Goal: Information Seeking & Learning: Learn about a topic

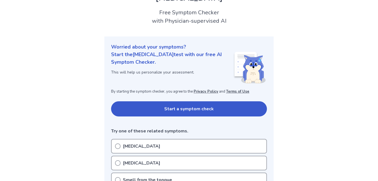
scroll to position [28, 0]
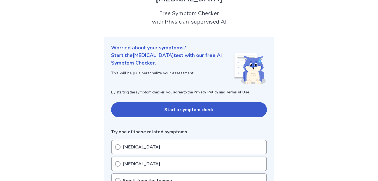
click at [180, 110] on button "Start a symptom check" at bounding box center [189, 109] width 156 height 15
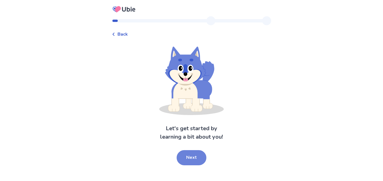
click at [189, 153] on button "Next" at bounding box center [191, 157] width 30 height 15
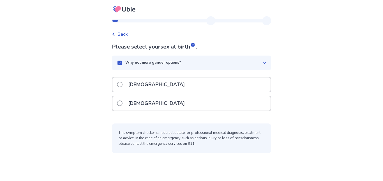
click at [125, 101] on label "Female" at bounding box center [152, 103] width 71 height 14
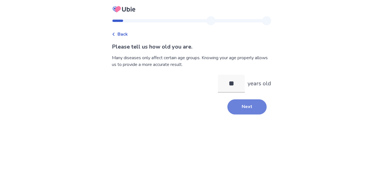
type input "**"
click at [243, 105] on button "Next" at bounding box center [246, 106] width 39 height 15
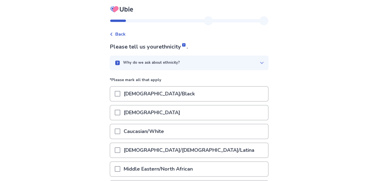
click at [119, 92] on span at bounding box center [118, 94] width 6 height 6
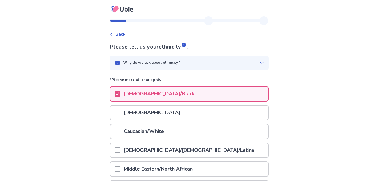
scroll to position [102, 0]
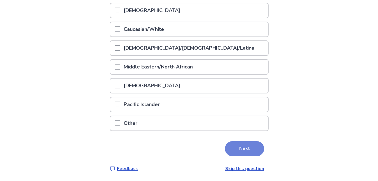
click at [249, 146] on button "Next" at bounding box center [244, 148] width 39 height 15
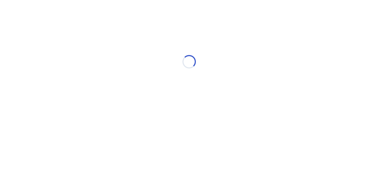
scroll to position [0, 0]
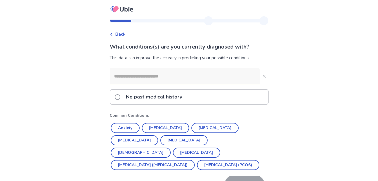
click at [119, 95] on span at bounding box center [118, 97] width 6 height 6
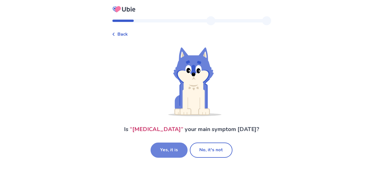
click at [162, 148] on button "Yes, it is" at bounding box center [168, 149] width 37 height 15
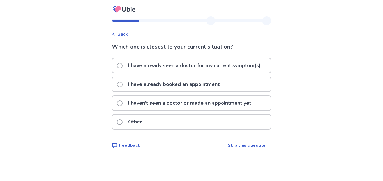
click at [122, 102] on span at bounding box center [120, 103] width 6 height 6
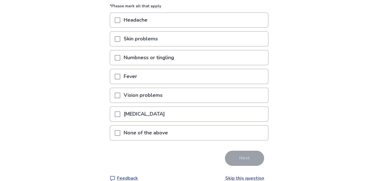
scroll to position [61, 0]
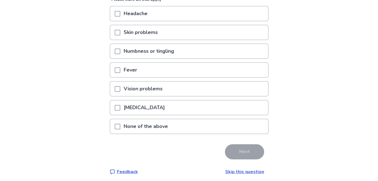
click at [120, 125] on span at bounding box center [118, 127] width 6 height 6
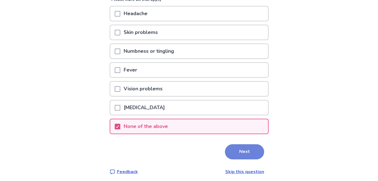
click at [241, 150] on button "Next" at bounding box center [244, 151] width 39 height 15
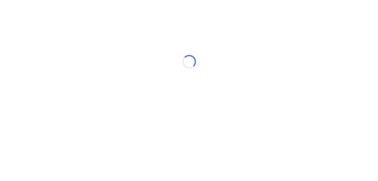
scroll to position [0, 0]
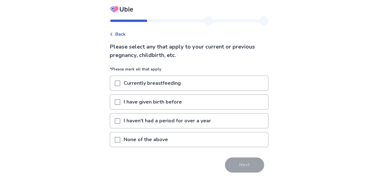
click at [119, 141] on span at bounding box center [118, 140] width 6 height 6
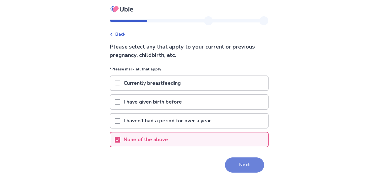
click at [239, 161] on button "Next" at bounding box center [244, 164] width 39 height 15
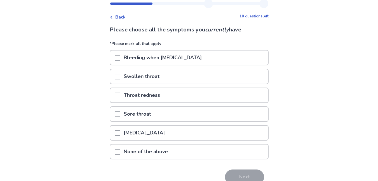
scroll to position [22, 0]
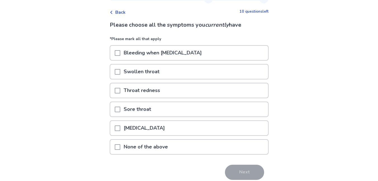
click at [120, 145] on span at bounding box center [118, 147] width 6 height 6
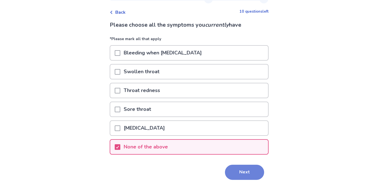
click at [241, 173] on button "Next" at bounding box center [244, 171] width 39 height 15
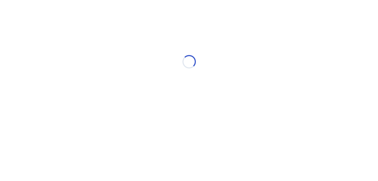
scroll to position [0, 0]
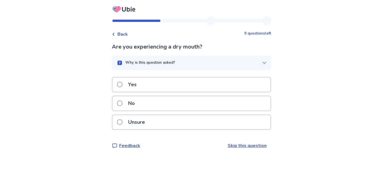
click at [122, 121] on span at bounding box center [120, 122] width 6 height 6
click at [122, 101] on span at bounding box center [120, 103] width 6 height 6
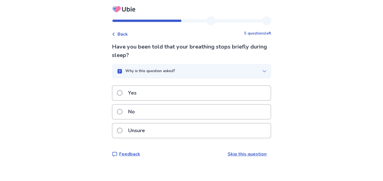
click at [122, 110] on span at bounding box center [120, 112] width 6 height 6
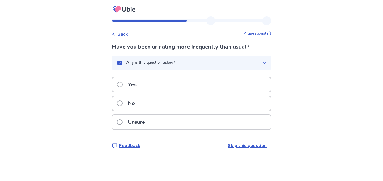
click at [122, 102] on span at bounding box center [120, 103] width 6 height 6
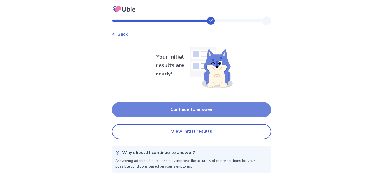
click at [170, 108] on button "Continue to answer" at bounding box center [191, 109] width 159 height 15
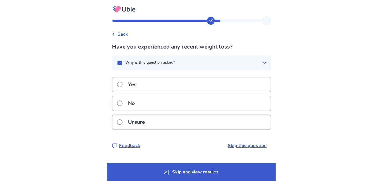
click at [122, 102] on span at bounding box center [120, 103] width 6 height 6
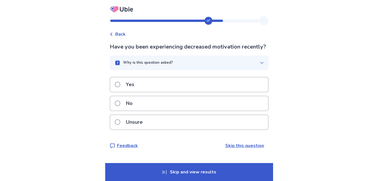
click at [120, 106] on span at bounding box center [118, 103] width 6 height 6
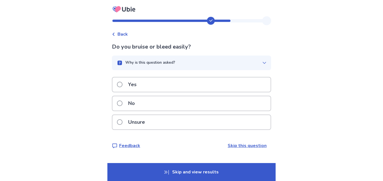
click at [122, 102] on span at bounding box center [120, 103] width 6 height 6
click at [122, 103] on span at bounding box center [120, 103] width 6 height 6
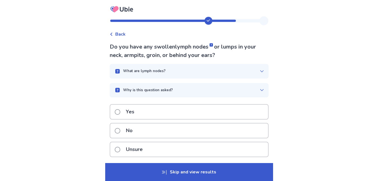
click at [120, 129] on span at bounding box center [118, 131] width 6 height 6
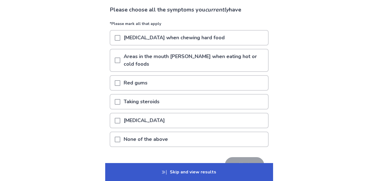
scroll to position [36, 0]
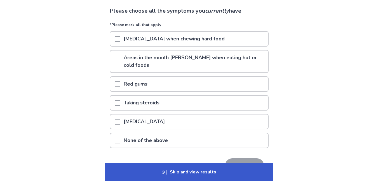
click at [120, 138] on span at bounding box center [118, 141] width 6 height 6
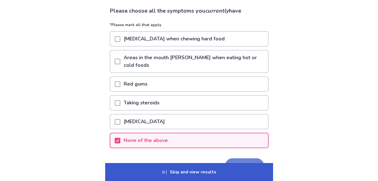
click at [237, 158] on button "Next" at bounding box center [244, 165] width 39 height 15
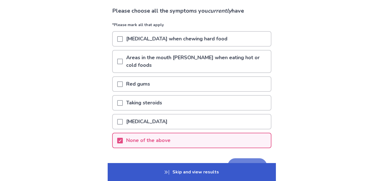
scroll to position [0, 0]
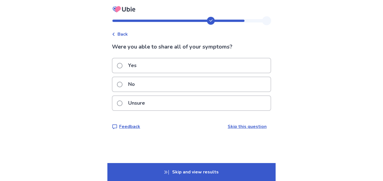
click at [122, 65] on span at bounding box center [120, 66] width 6 height 6
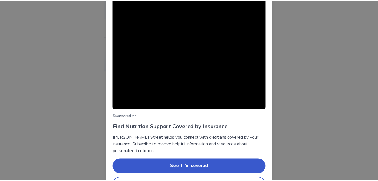
scroll to position [52, 0]
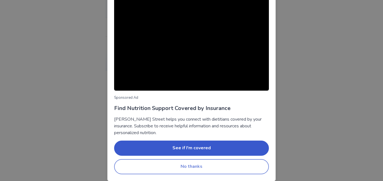
click at [182, 168] on button "No thanks" at bounding box center [191, 166] width 155 height 15
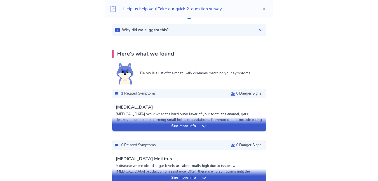
scroll to position [77, 0]
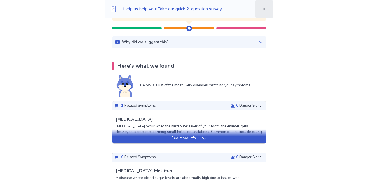
click at [263, 8] on button "Close" at bounding box center [264, 9] width 18 height 18
